Goal: Task Accomplishment & Management: Use online tool/utility

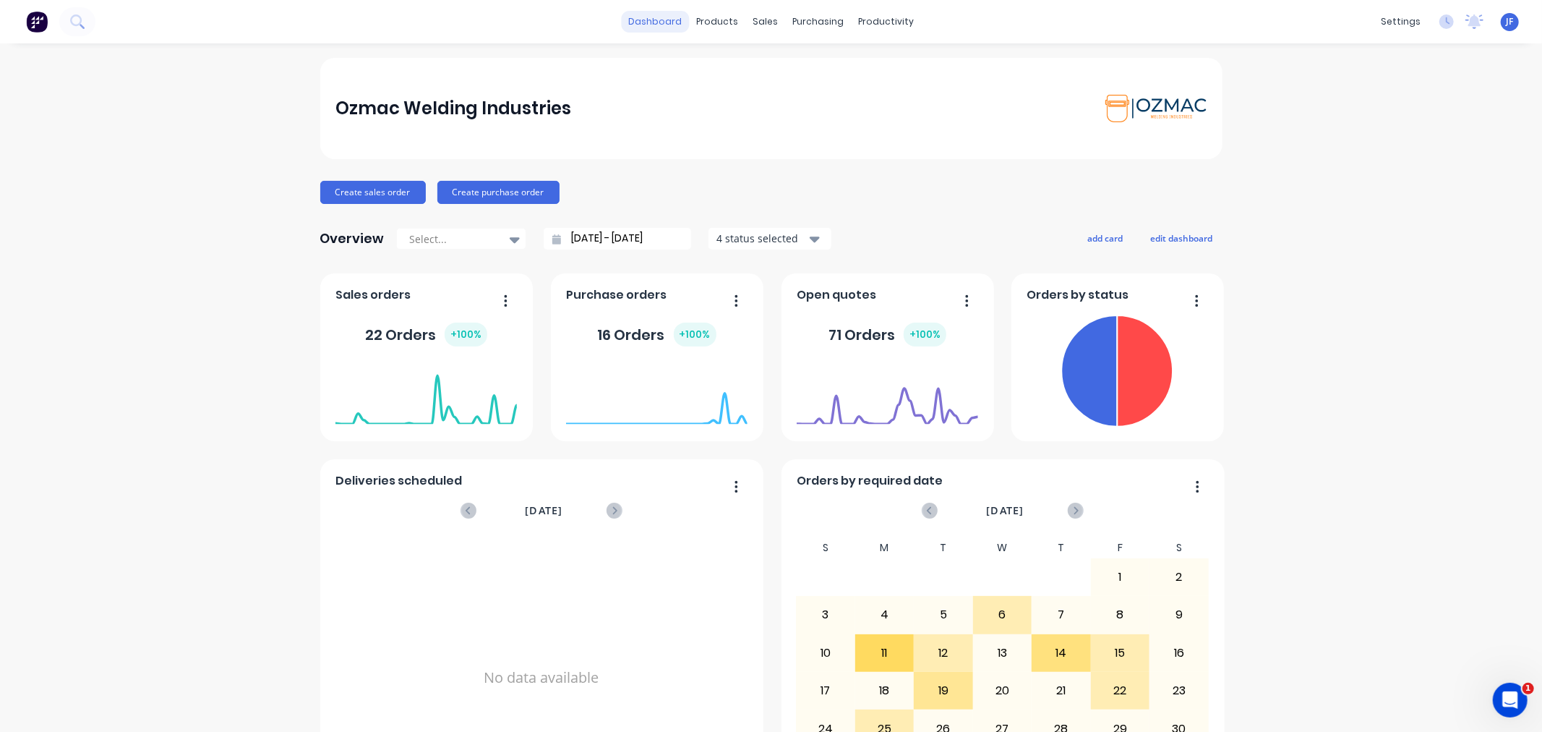
click at [646, 16] on link "dashboard" at bounding box center [655, 22] width 68 height 22
click at [710, 14] on div "products" at bounding box center [717, 22] width 56 height 22
click at [753, 24] on div "sales" at bounding box center [765, 22] width 40 height 22
click at [693, 27] on div "products" at bounding box center [717, 22] width 56 height 22
click at [641, 22] on link "dashboard" at bounding box center [655, 22] width 68 height 22
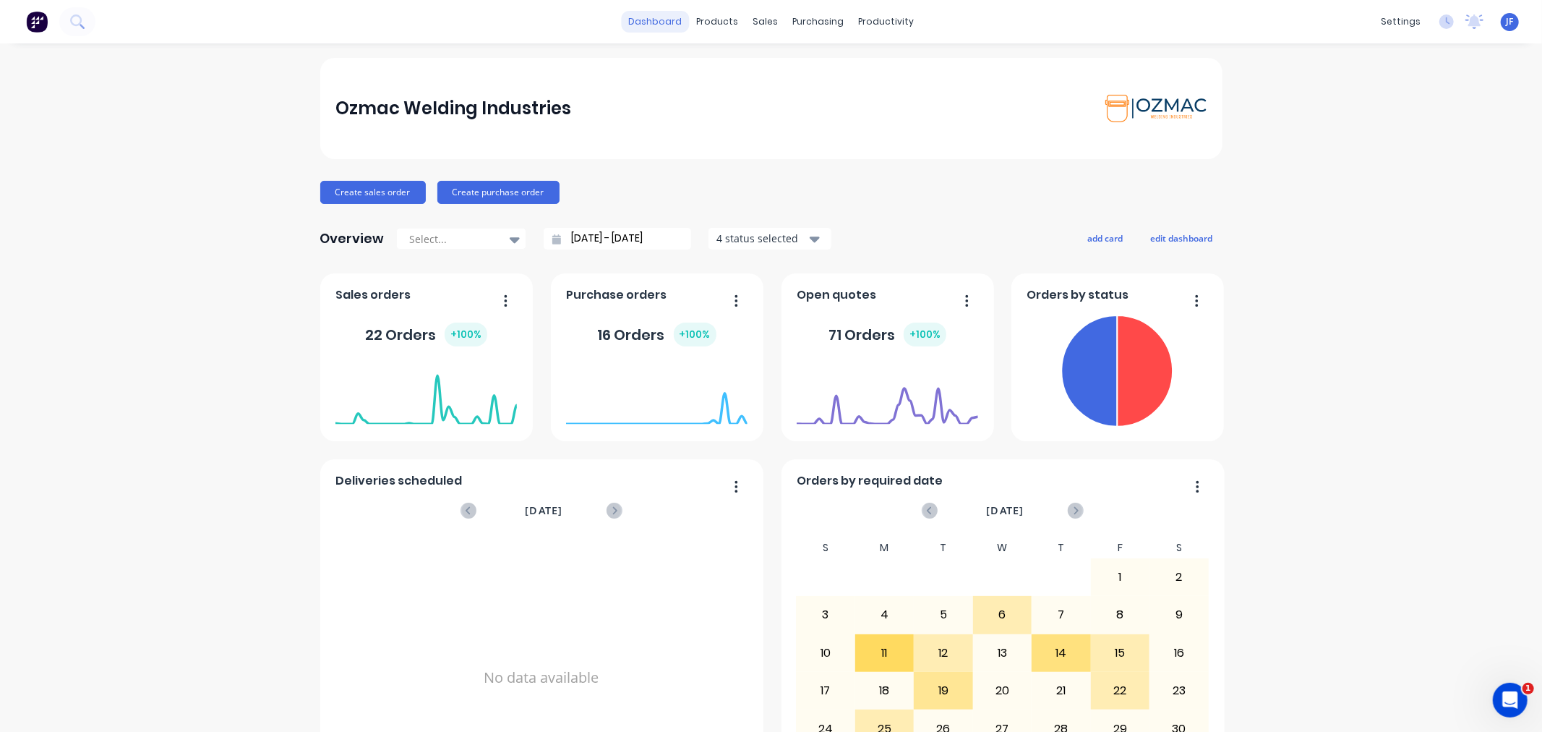
click at [642, 18] on link "dashboard" at bounding box center [655, 22] width 68 height 22
click at [334, 196] on button "Create sales order" at bounding box center [373, 192] width 106 height 23
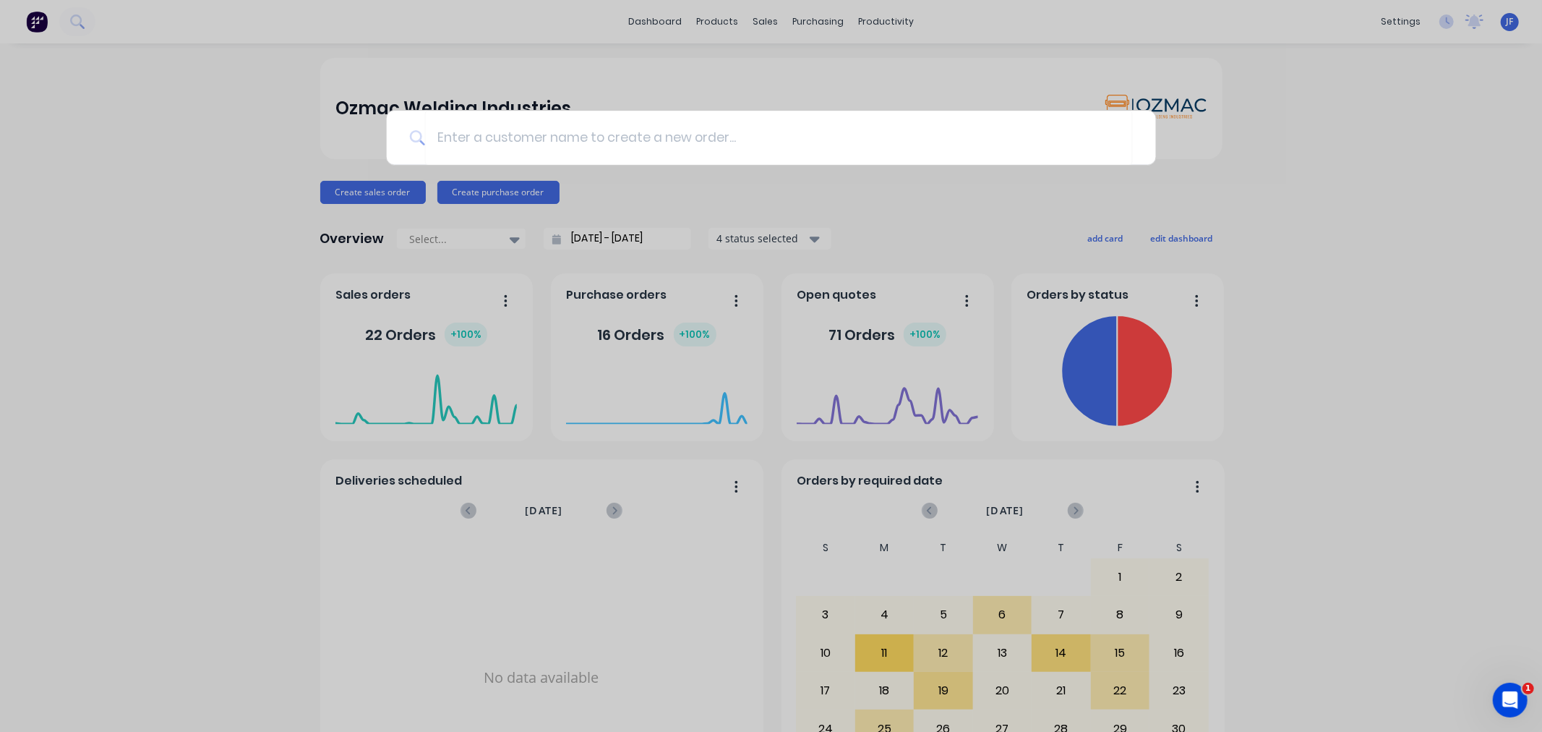
click at [9, 208] on div at bounding box center [771, 366] width 1542 height 732
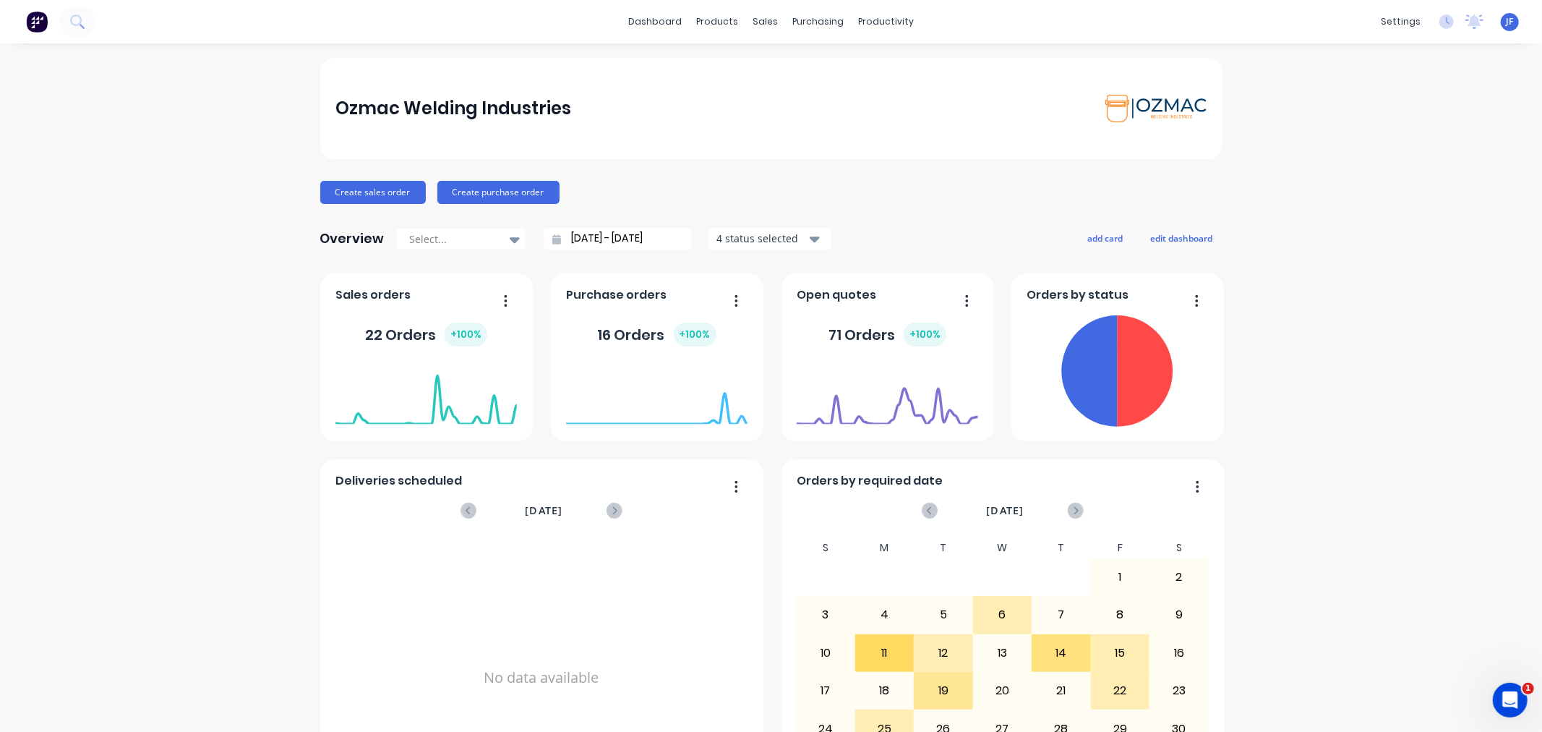
click at [184, 166] on div "Ozmac Welding Industries Create sales order Create purchase order Overview Sele…" at bounding box center [771, 621] width 1542 height 1126
click at [393, 321] on div "22 Orders + 100 %" at bounding box center [425, 334] width 181 height 43
